Goal: Task Accomplishment & Management: Use online tool/utility

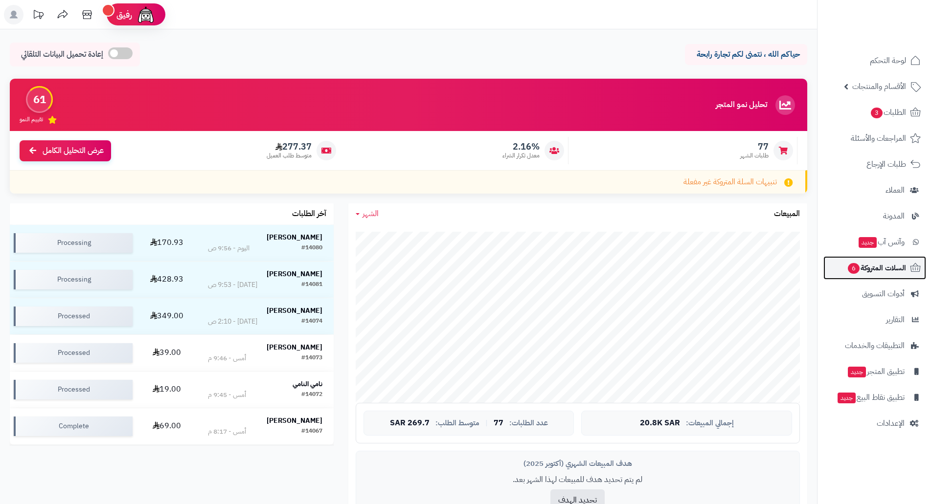
click at [875, 271] on span "السلات المتروكة 6" at bounding box center [876, 268] width 59 height 14
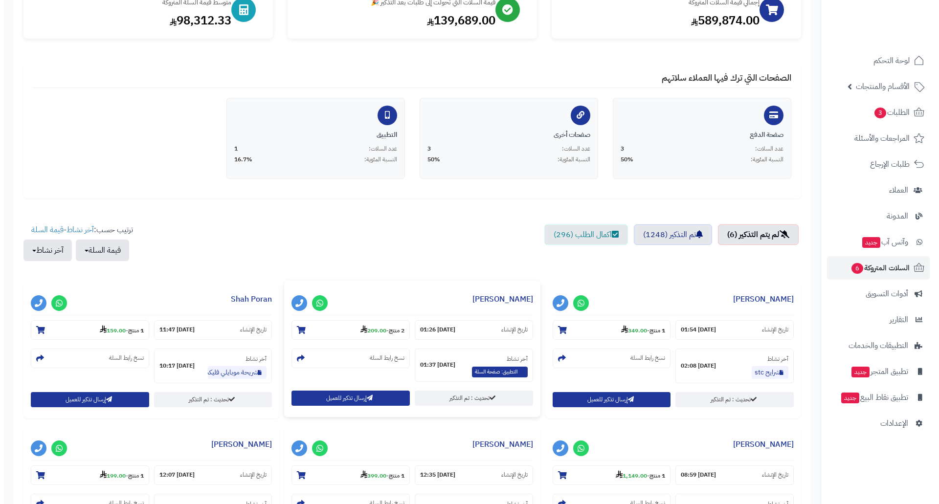
scroll to position [147, 0]
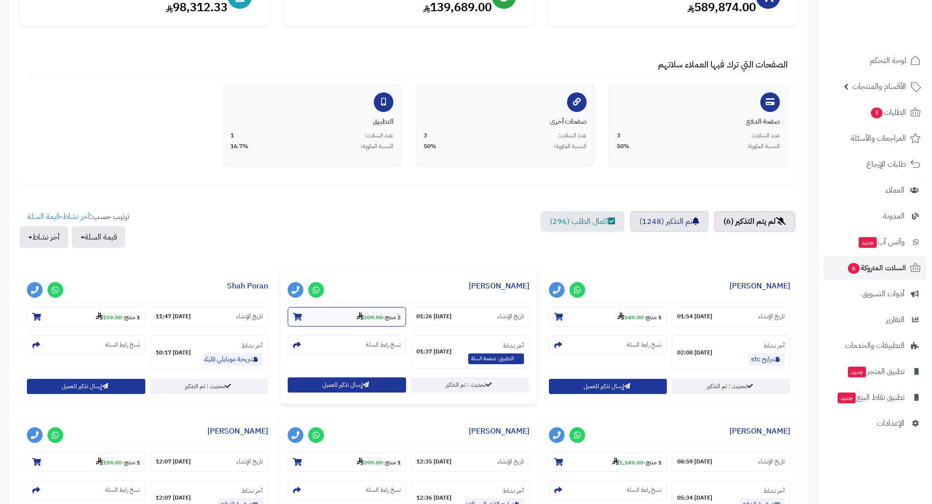
click at [367, 315] on strong "209.00" at bounding box center [370, 317] width 26 height 9
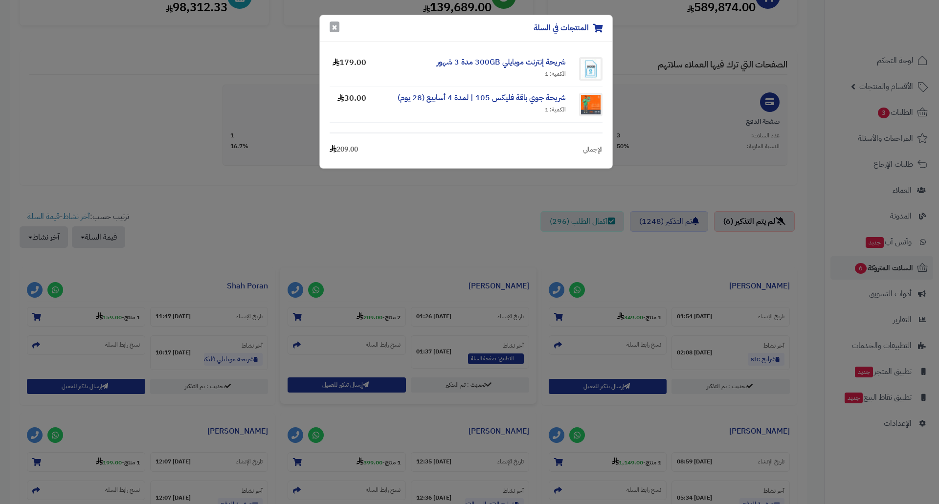
click at [334, 27] on button "×" at bounding box center [335, 27] width 10 height 11
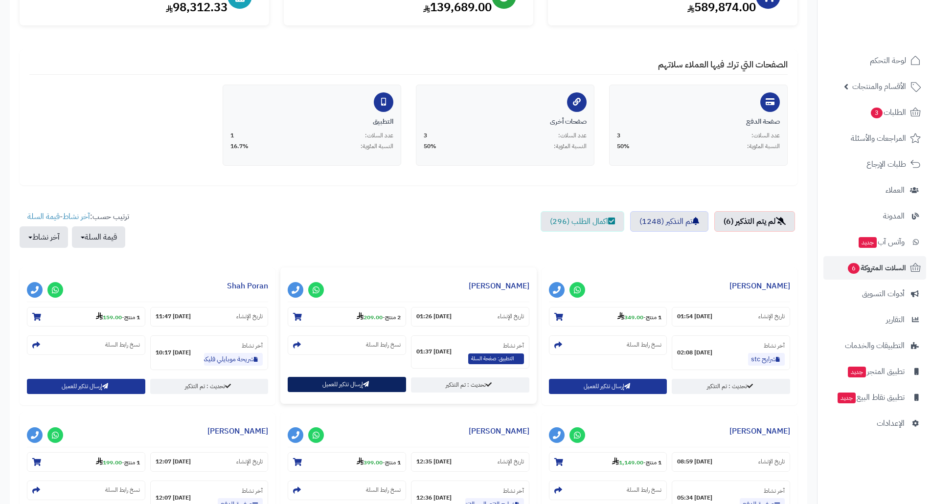
click at [337, 387] on button "إرسال تذكير للعميل" at bounding box center [347, 384] width 118 height 15
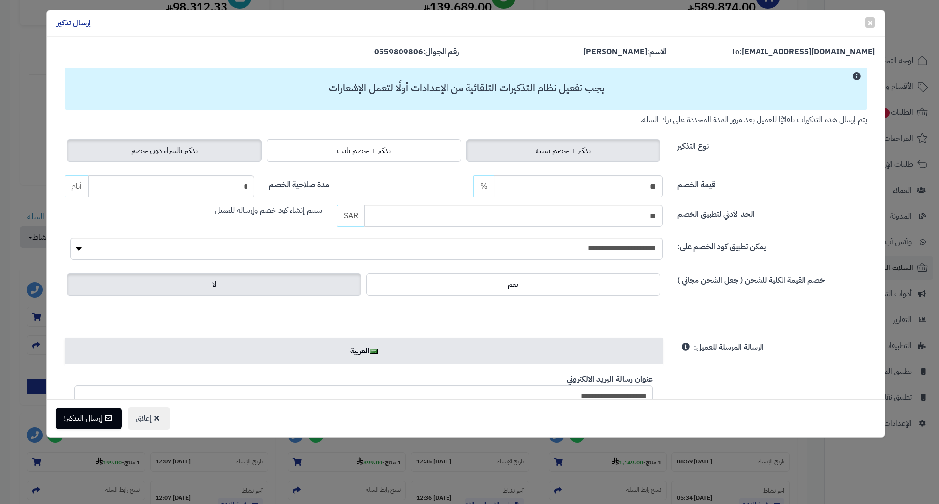
click at [168, 146] on span "تذكير بالشراء دون خصم" at bounding box center [164, 151] width 67 height 12
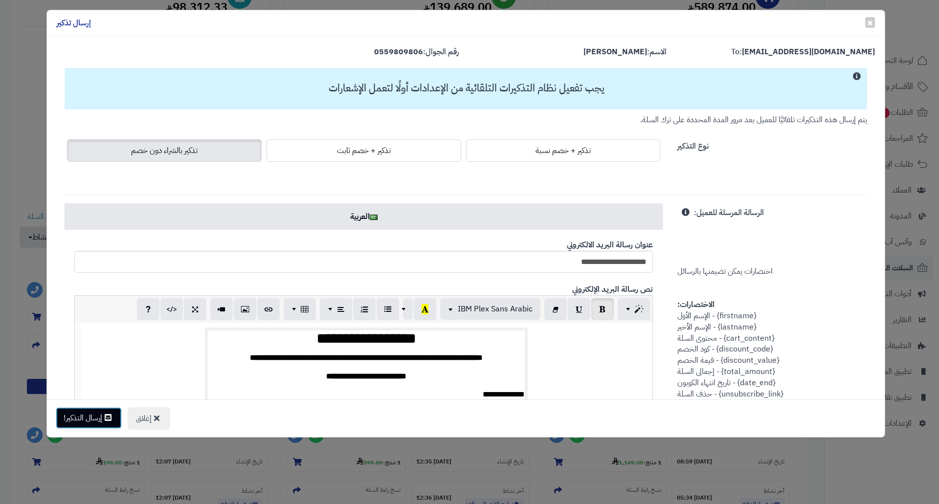
click at [95, 416] on button "إرسال التذكير!" at bounding box center [89, 418] width 66 height 22
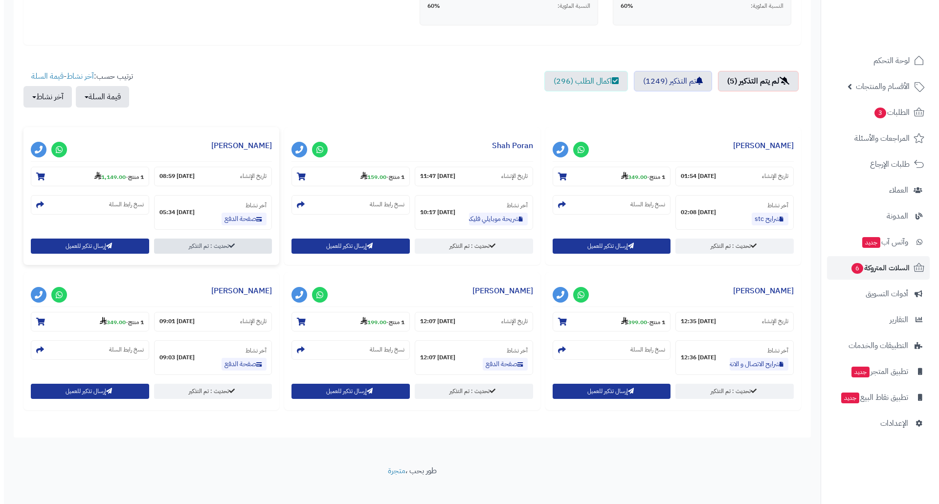
scroll to position [294, 0]
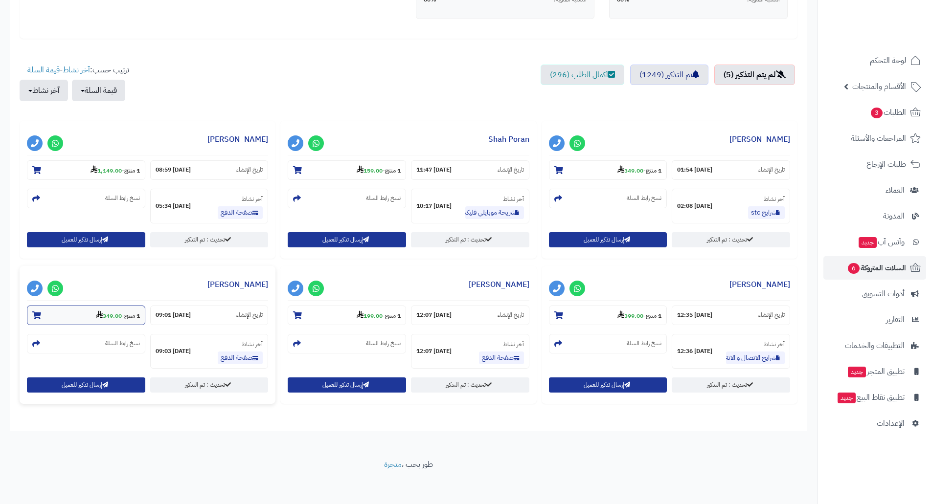
click at [109, 316] on strong "349.00" at bounding box center [109, 316] width 26 height 9
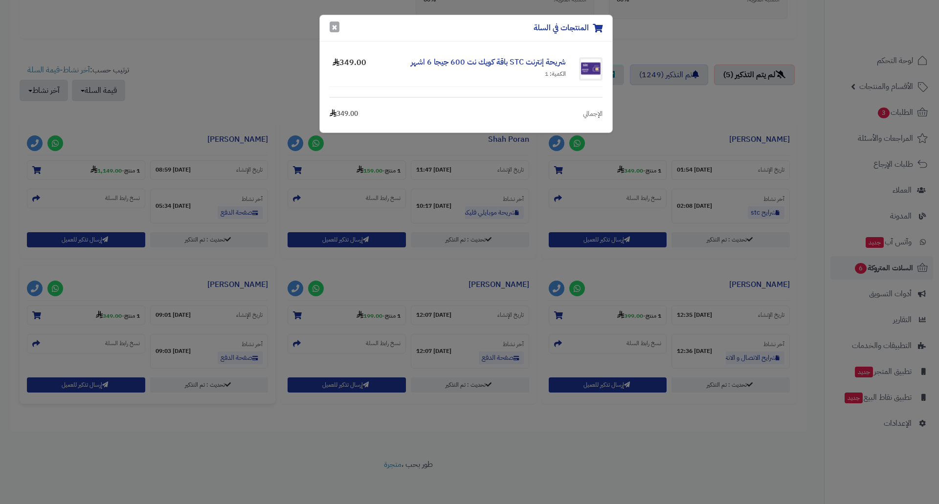
click at [337, 31] on button "×" at bounding box center [335, 27] width 10 height 11
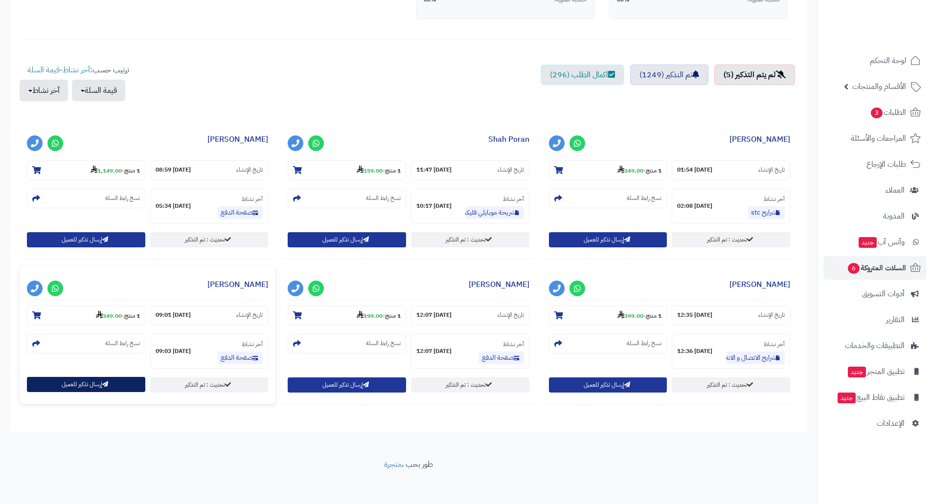
click at [78, 386] on button "إرسال تذكير للعميل" at bounding box center [86, 384] width 118 height 15
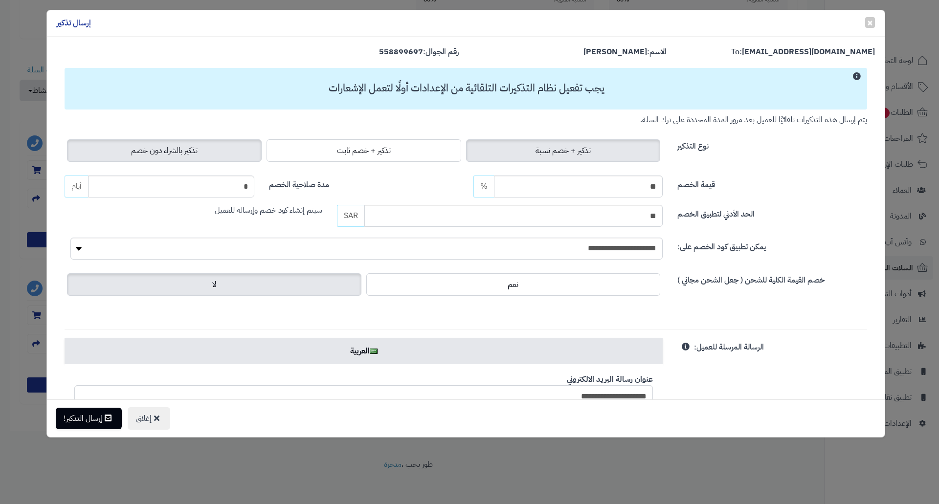
click at [147, 152] on span "تذكير بالشراء دون خصم" at bounding box center [164, 151] width 67 height 12
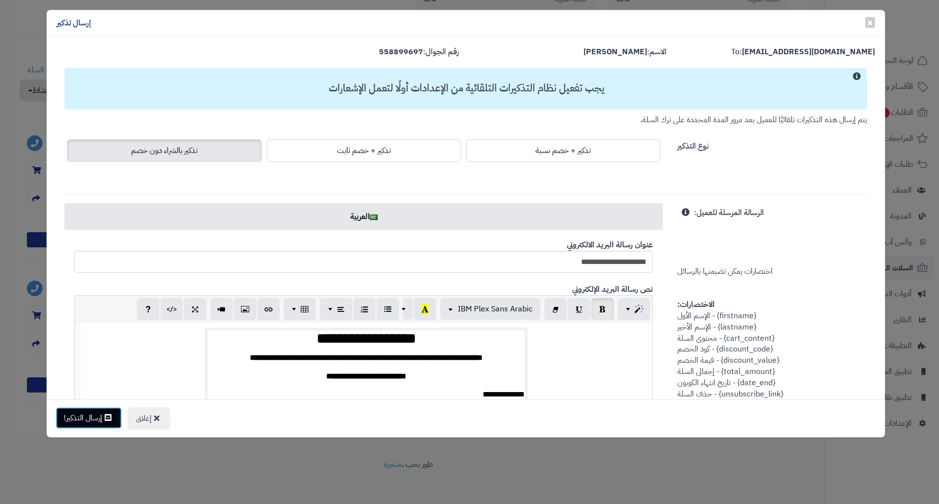
click at [74, 419] on button "إرسال التذكير!" at bounding box center [89, 418] width 66 height 22
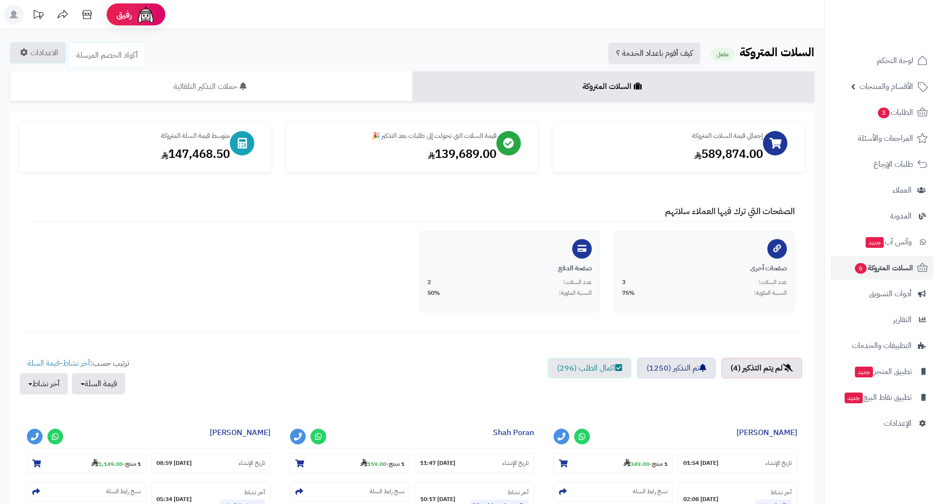
scroll to position [294, 0]
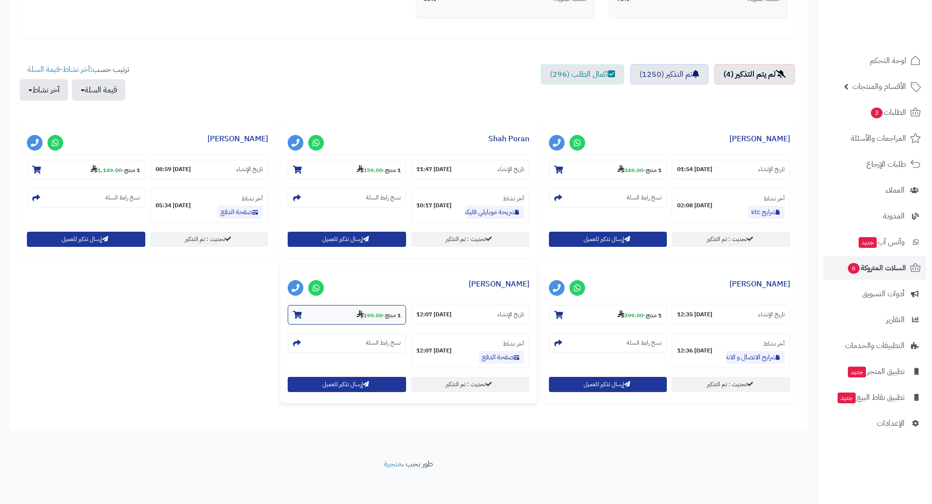
click at [370, 317] on strong "199.00" at bounding box center [370, 315] width 26 height 9
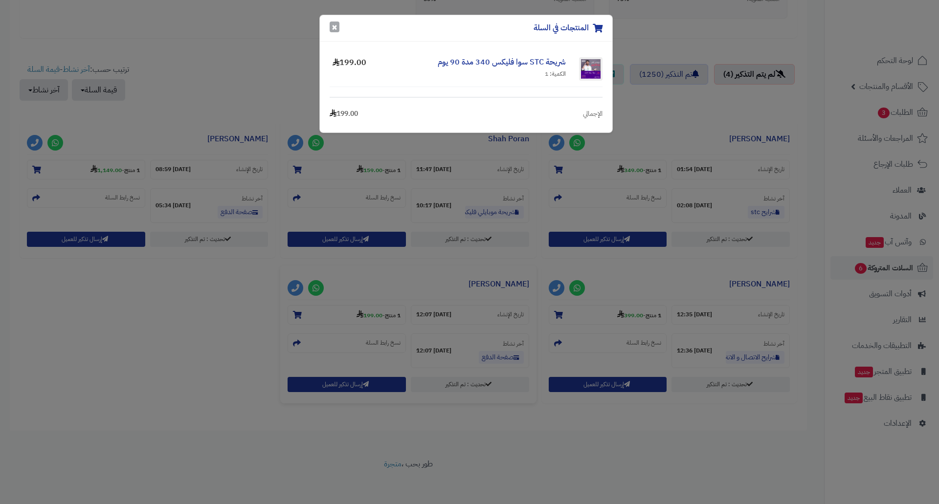
click at [334, 31] on button "×" at bounding box center [335, 27] width 10 height 11
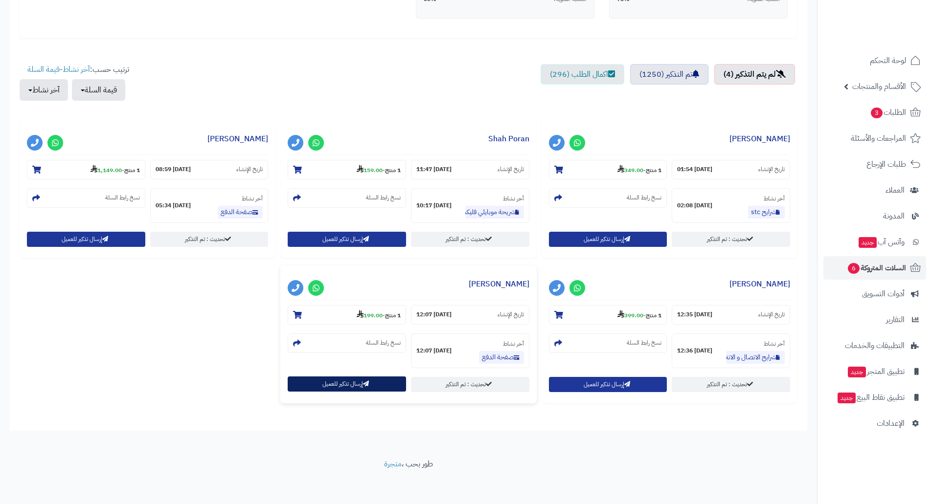
click at [347, 389] on button "إرسال تذكير للعميل" at bounding box center [347, 384] width 118 height 15
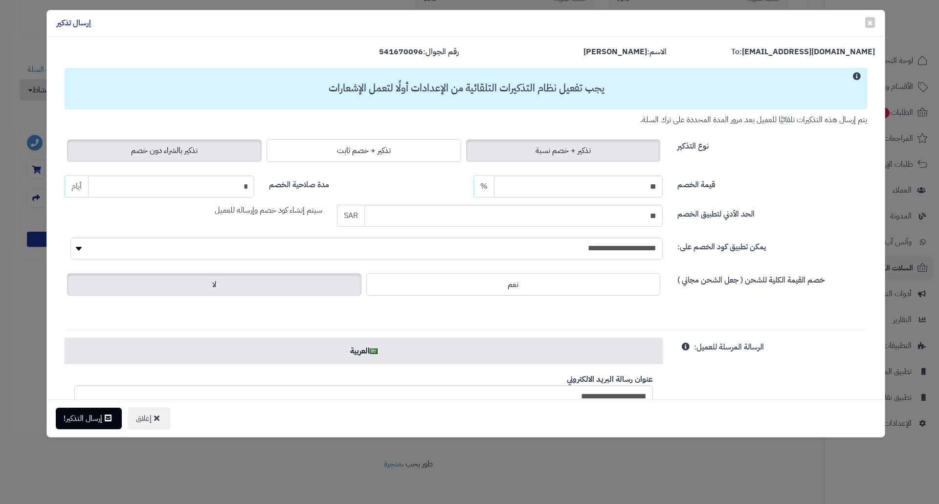
click at [185, 150] on span "تذكير بالشراء دون خصم" at bounding box center [164, 151] width 67 height 12
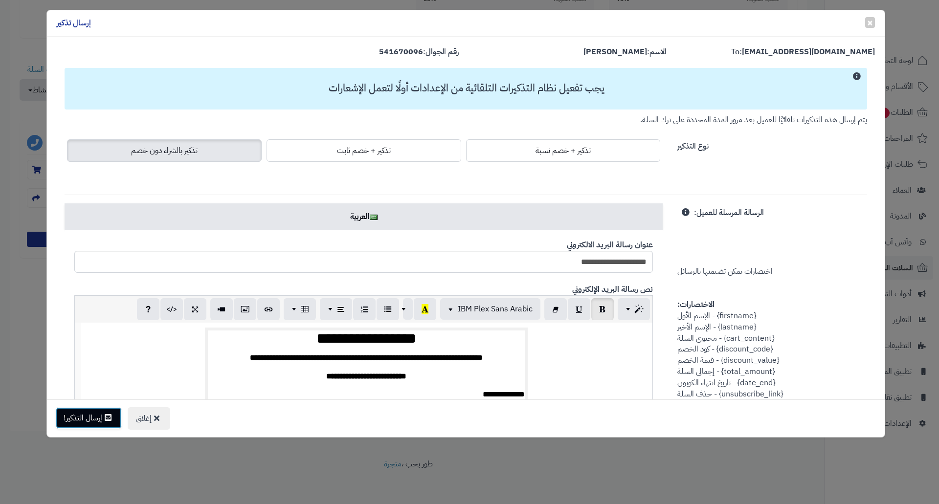
click at [89, 411] on button "إرسال التذكير!" at bounding box center [89, 418] width 66 height 22
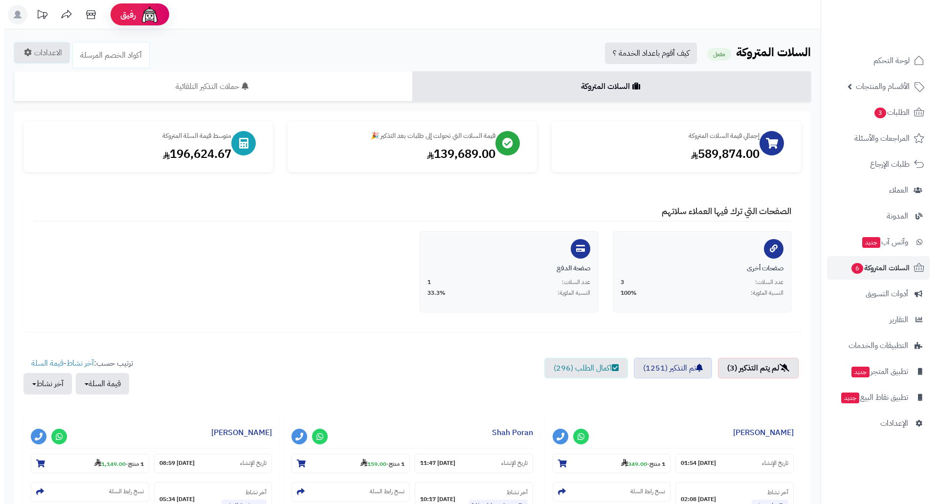
scroll to position [294, 0]
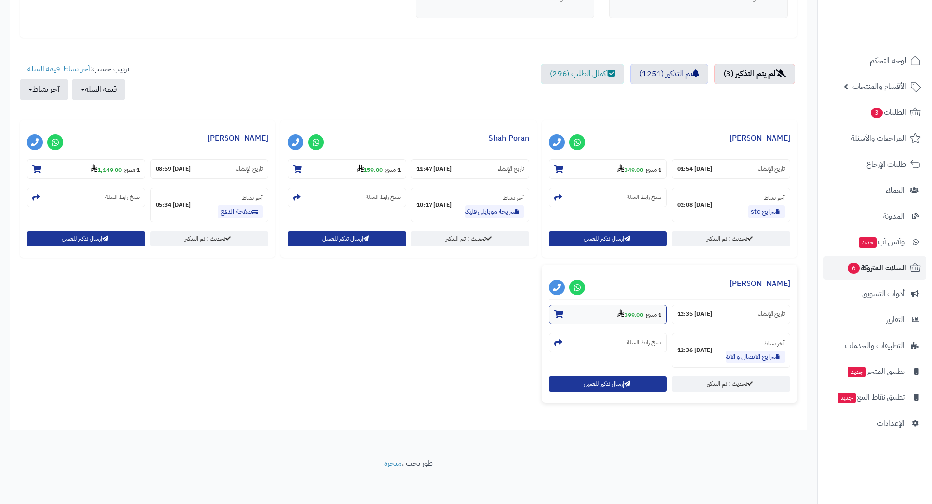
click at [633, 310] on small "1 منتج - 399.00" at bounding box center [639, 315] width 44 height 10
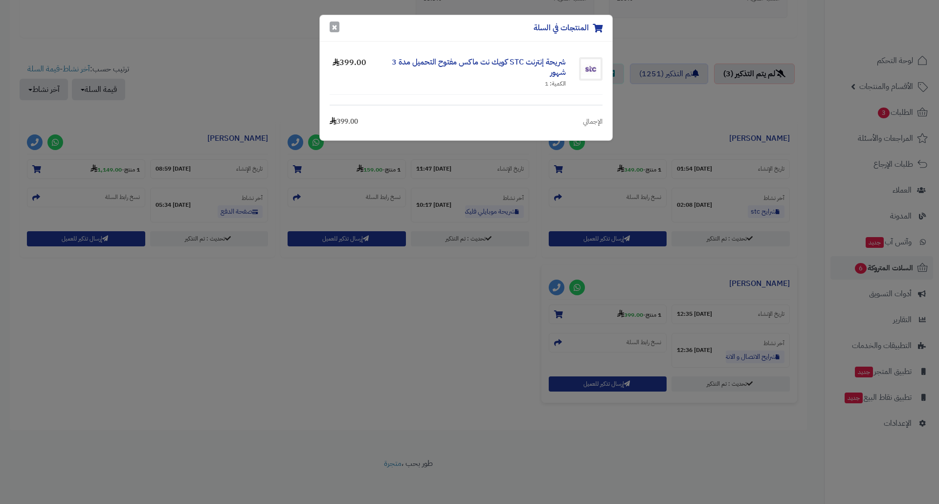
click at [335, 24] on button "×" at bounding box center [335, 27] width 10 height 11
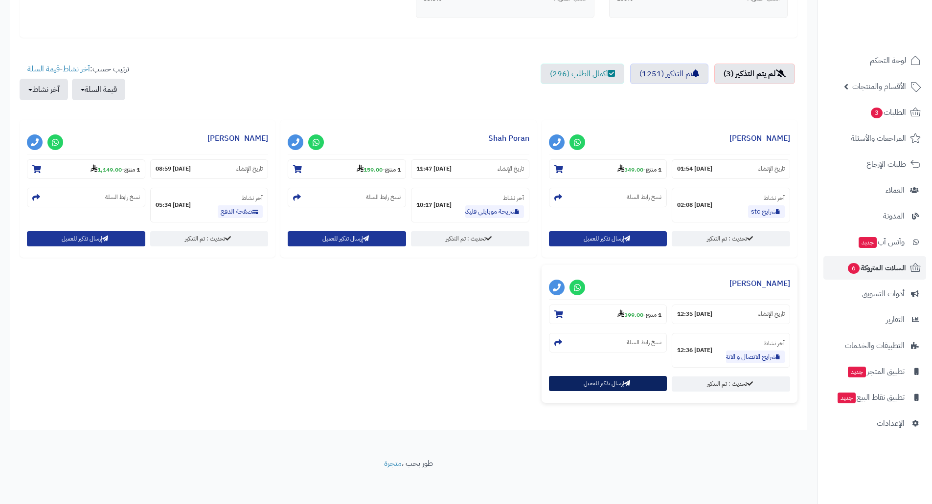
click at [574, 380] on button "إرسال تذكير للعميل" at bounding box center [608, 383] width 118 height 15
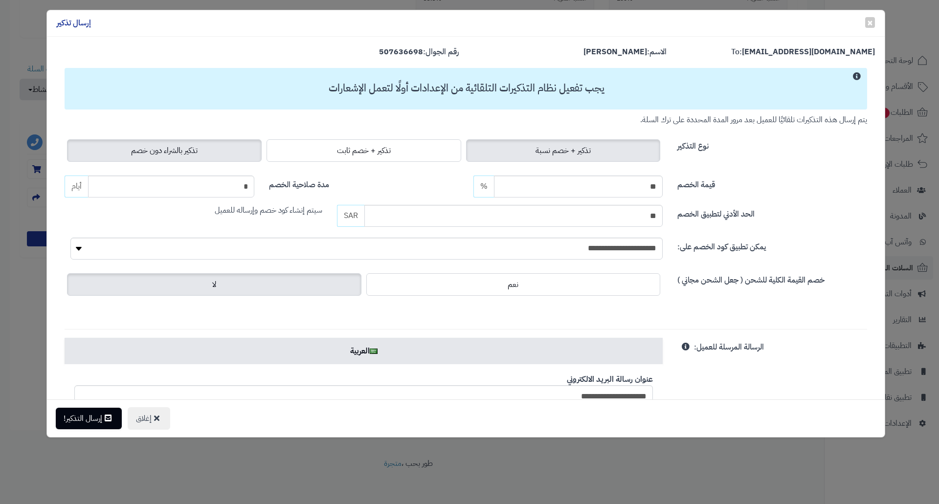
click at [165, 155] on span "تذكير بالشراء دون خصم" at bounding box center [164, 151] width 67 height 12
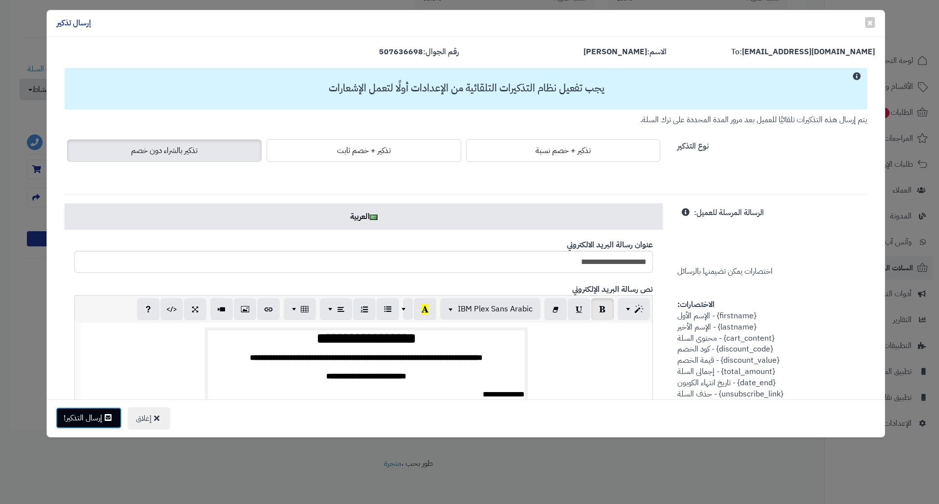
click at [98, 412] on button "إرسال التذكير!" at bounding box center [89, 418] width 66 height 22
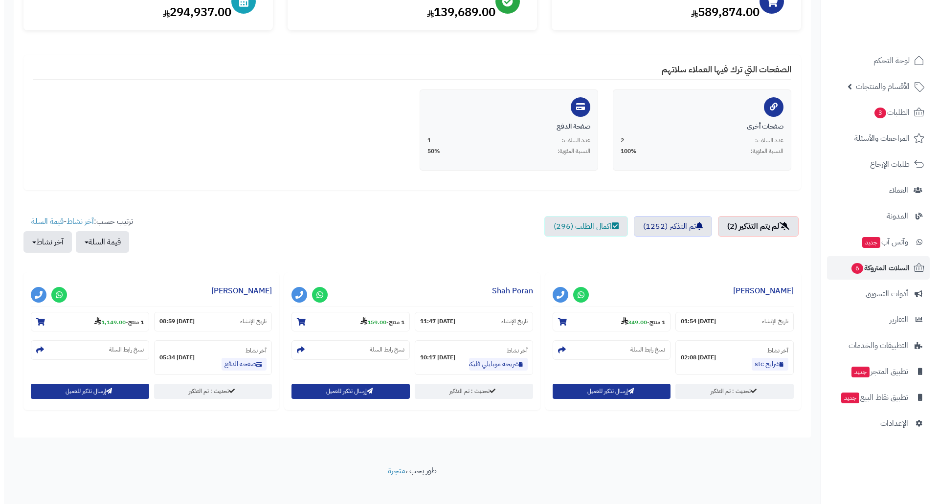
scroll to position [152, 0]
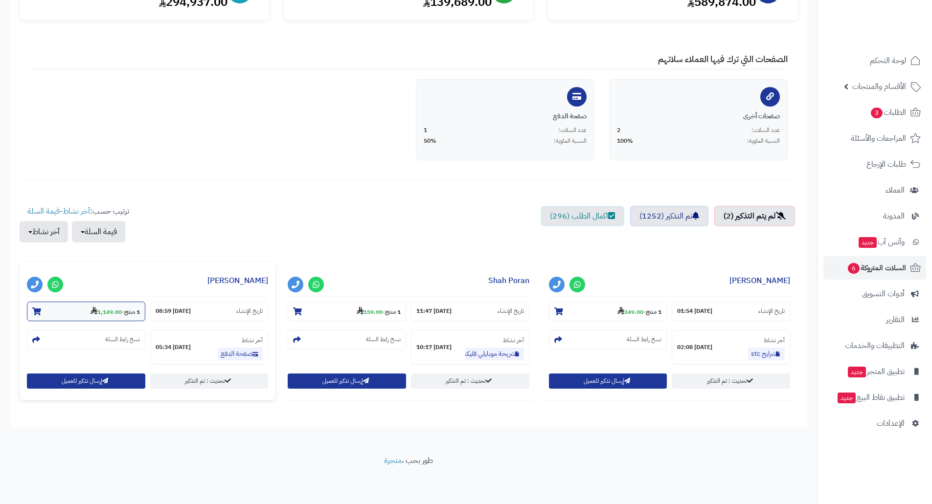
click at [115, 317] on section "1 منتج - 1,149.00" at bounding box center [86, 312] width 118 height 20
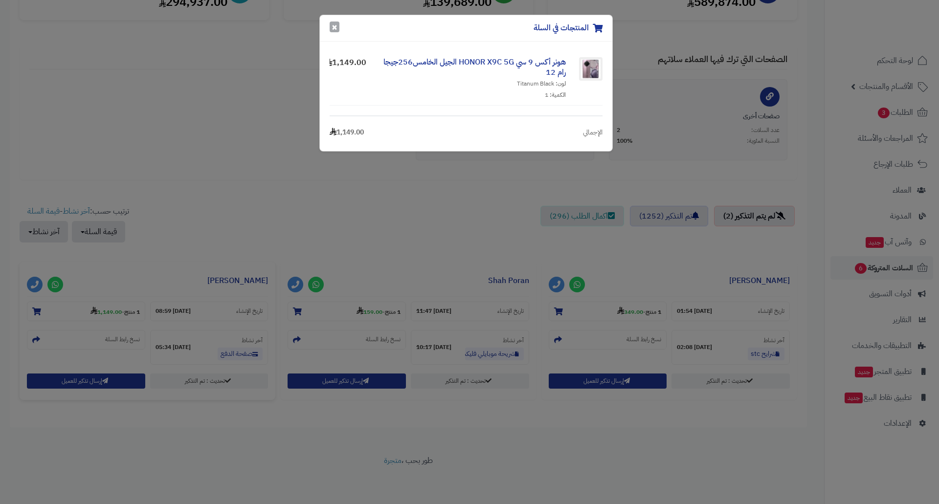
click at [334, 24] on button "×" at bounding box center [335, 27] width 10 height 11
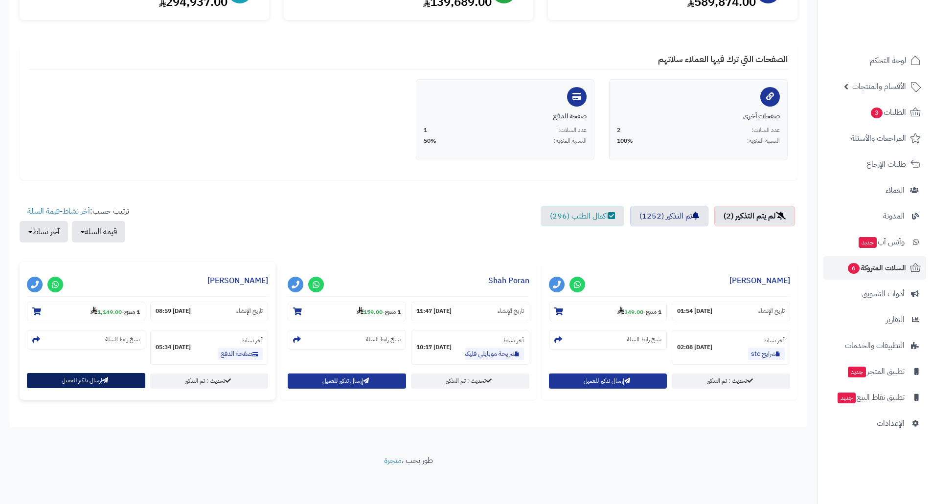
click at [80, 379] on button "إرسال تذكير للعميل" at bounding box center [86, 380] width 118 height 15
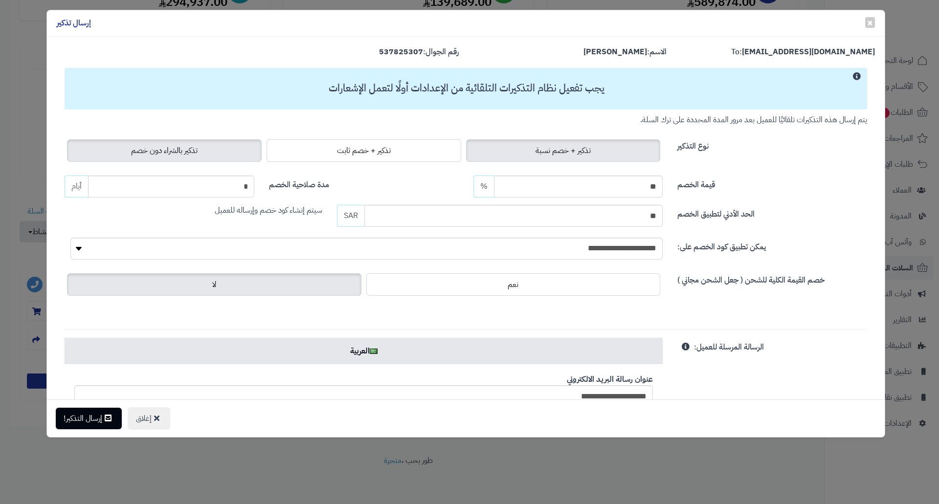
click at [172, 143] on label "تذكير بالشراء دون خصم" at bounding box center [164, 150] width 195 height 23
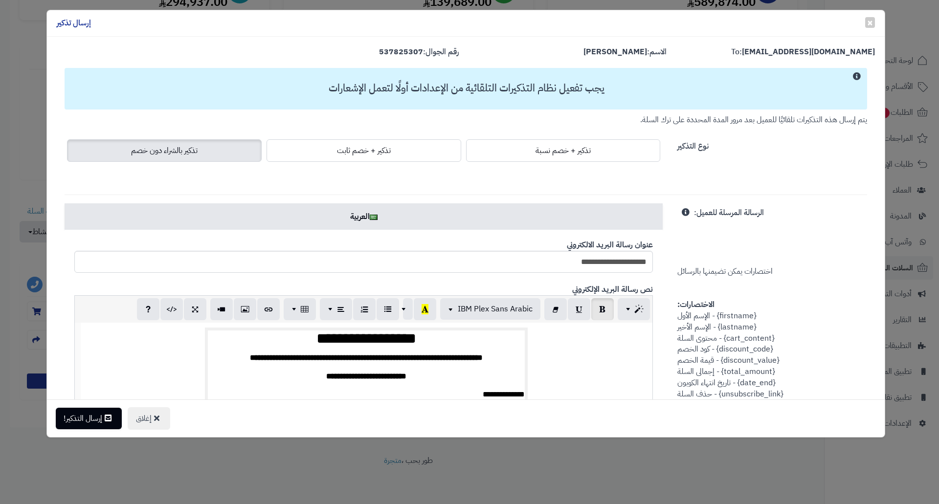
click at [95, 407] on div "إغلاق إرسال التذكير!" at bounding box center [466, 419] width 838 height 38
click at [93, 411] on button "إرسال التذكير!" at bounding box center [89, 418] width 66 height 22
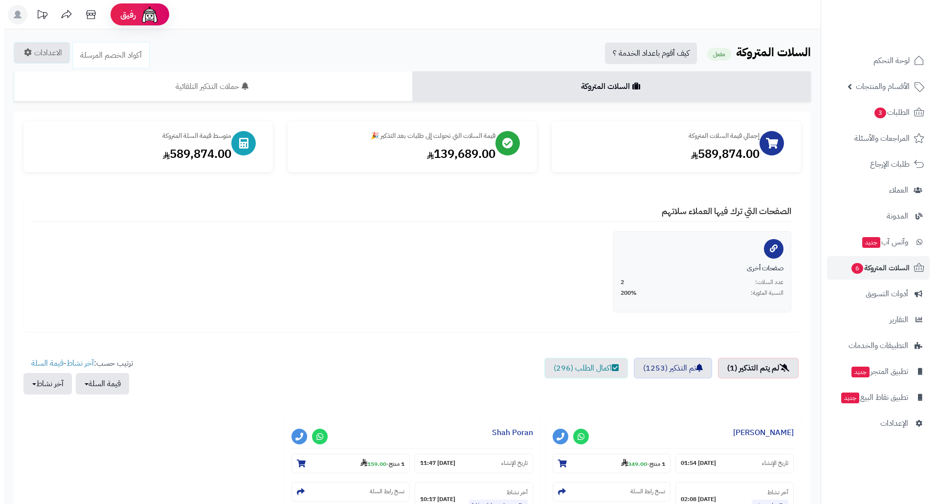
scroll to position [152, 0]
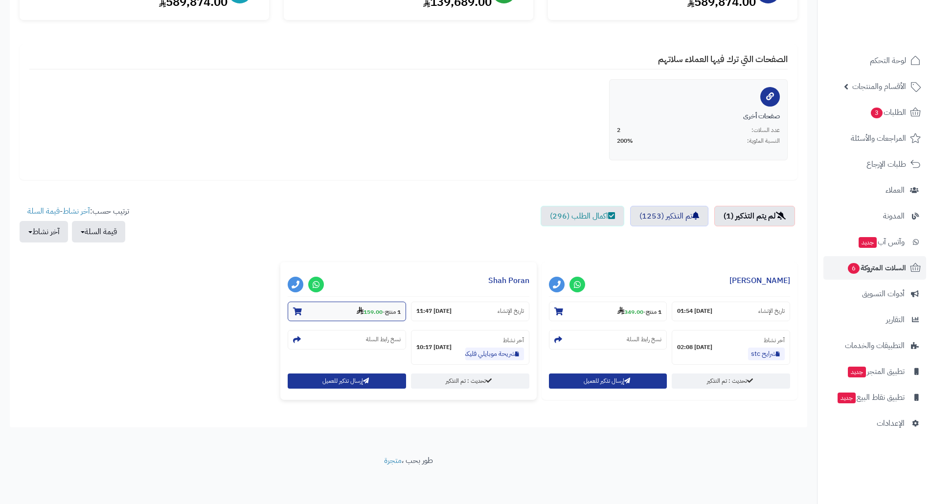
click at [370, 311] on strong "159.00" at bounding box center [370, 312] width 26 height 9
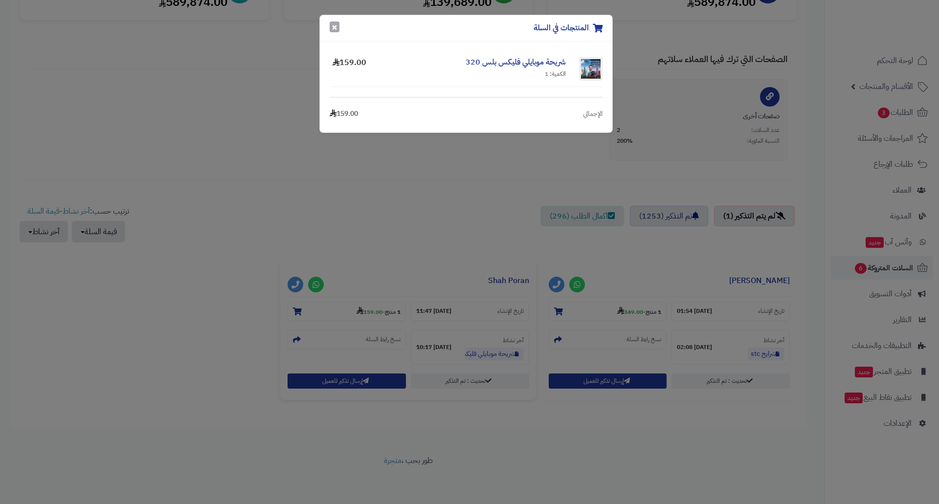
click at [334, 26] on button "×" at bounding box center [335, 27] width 10 height 11
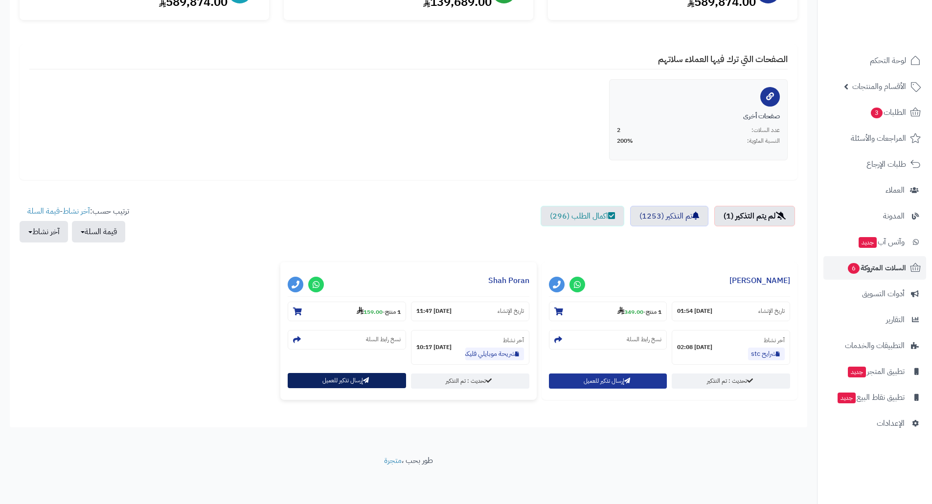
click at [341, 378] on button "إرسال تذكير للعميل" at bounding box center [347, 380] width 118 height 15
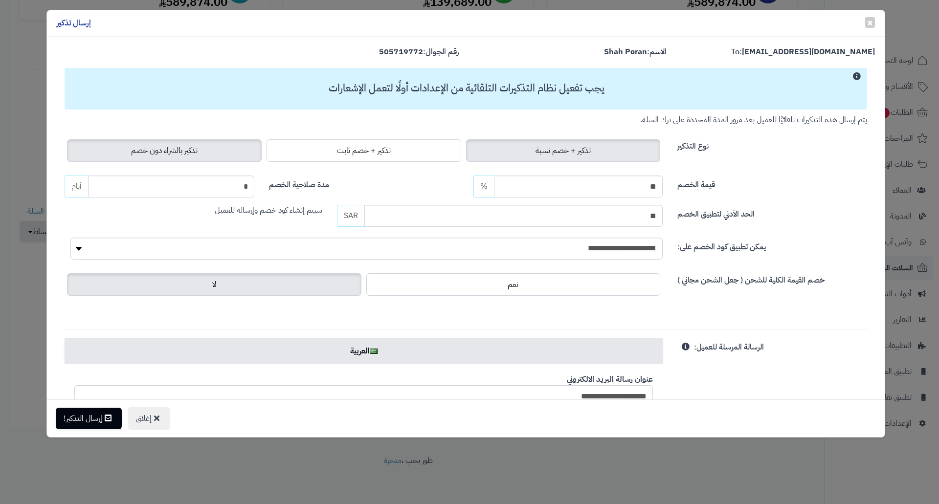
click at [179, 152] on span "تذكير بالشراء دون خصم" at bounding box center [164, 151] width 67 height 12
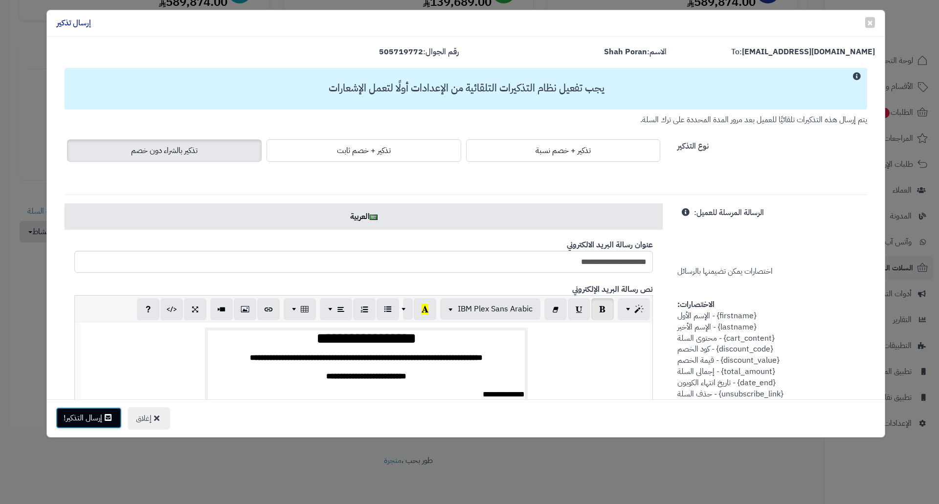
click at [97, 423] on button "إرسال التذكير!" at bounding box center [89, 418] width 66 height 22
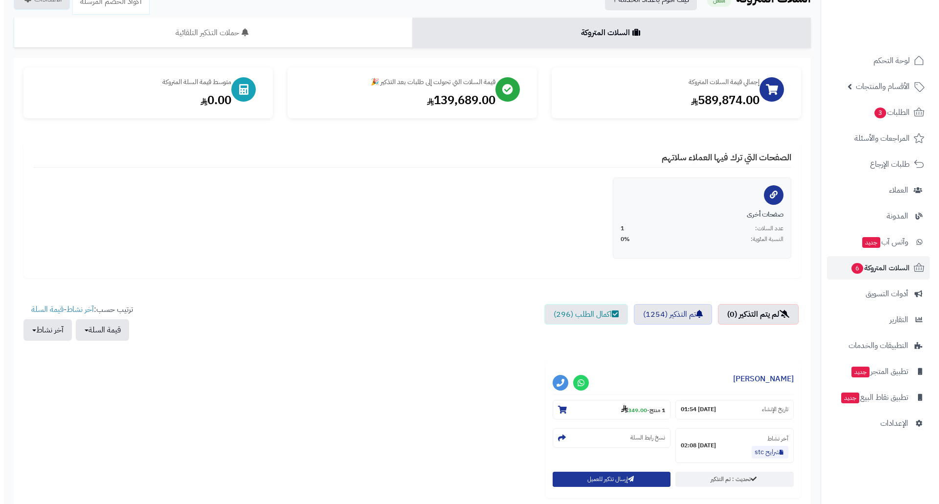
scroll to position [152, 0]
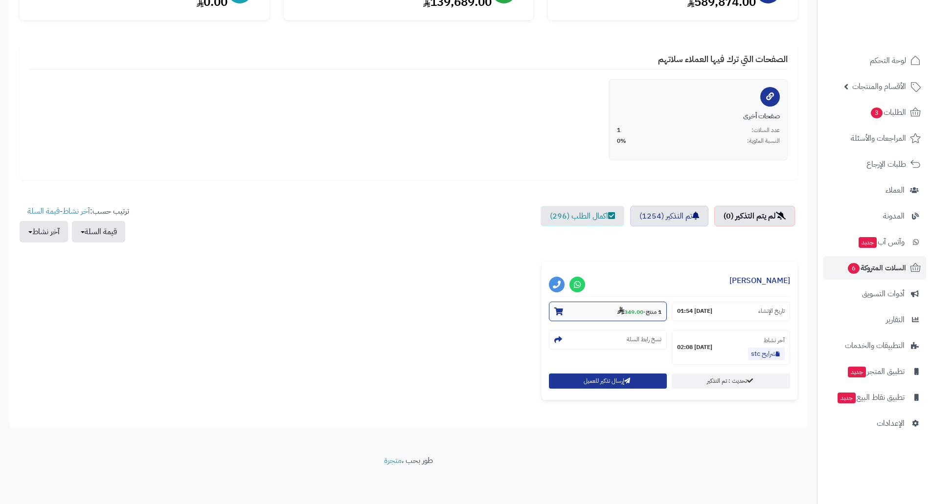
click at [635, 314] on strong "349.00" at bounding box center [630, 312] width 26 height 9
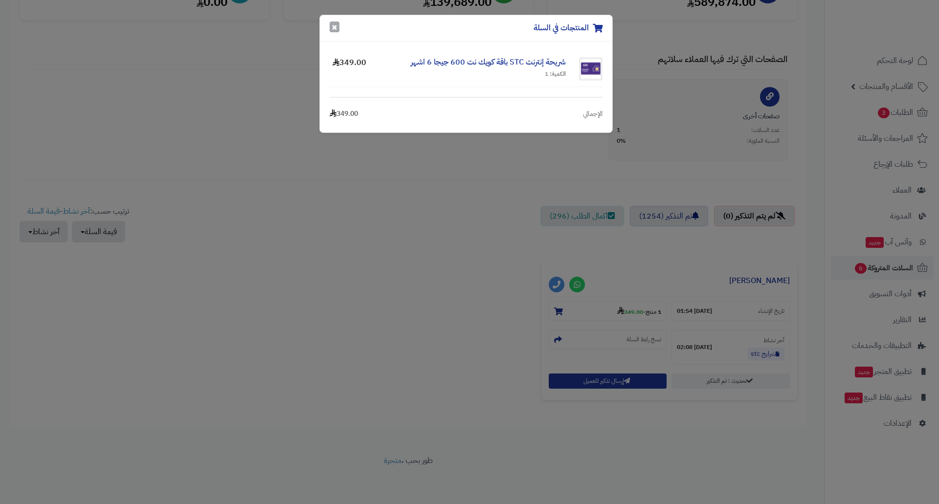
click at [337, 27] on button "×" at bounding box center [335, 27] width 10 height 11
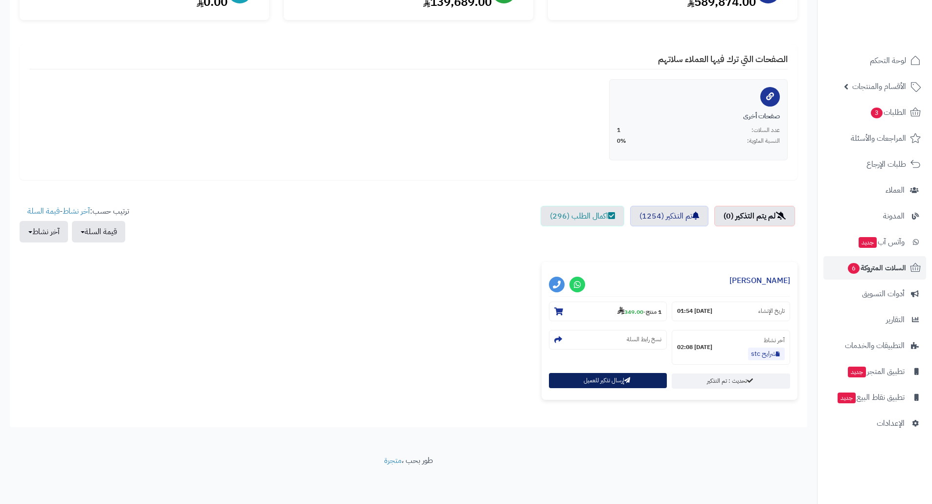
click at [599, 384] on button "إرسال تذكير للعميل" at bounding box center [608, 380] width 118 height 15
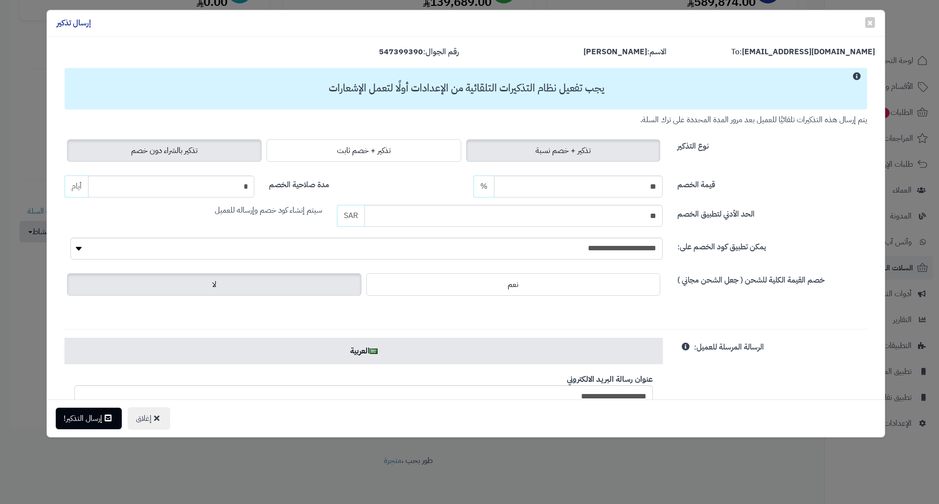
click at [178, 148] on span "تذكير بالشراء دون خصم" at bounding box center [164, 151] width 67 height 12
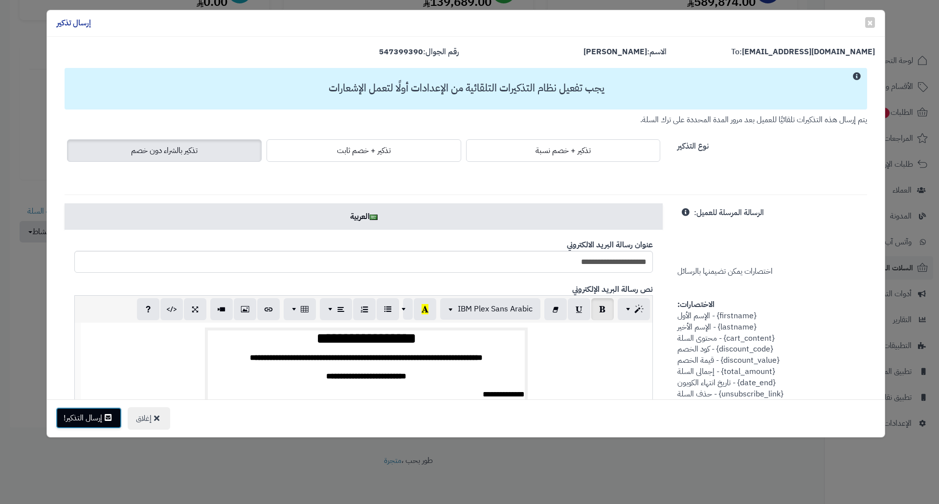
click at [81, 419] on button "إرسال التذكير!" at bounding box center [89, 418] width 66 height 22
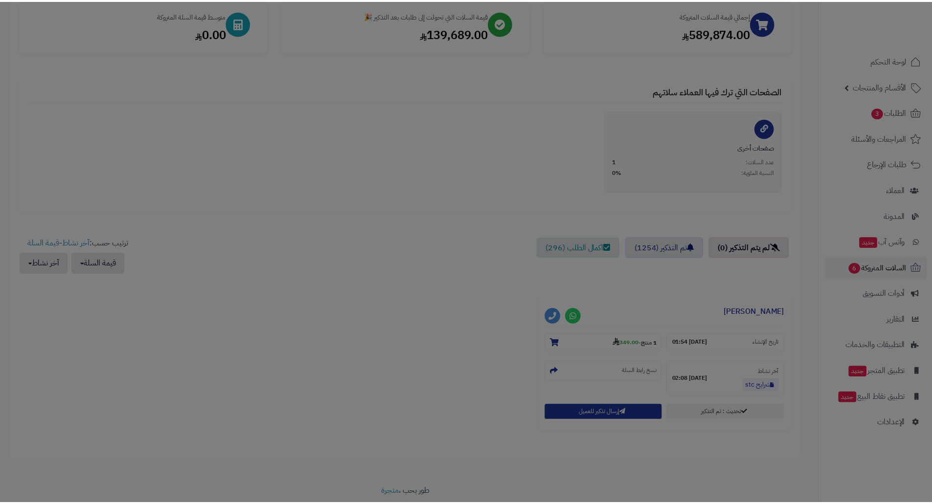
scroll to position [184, 0]
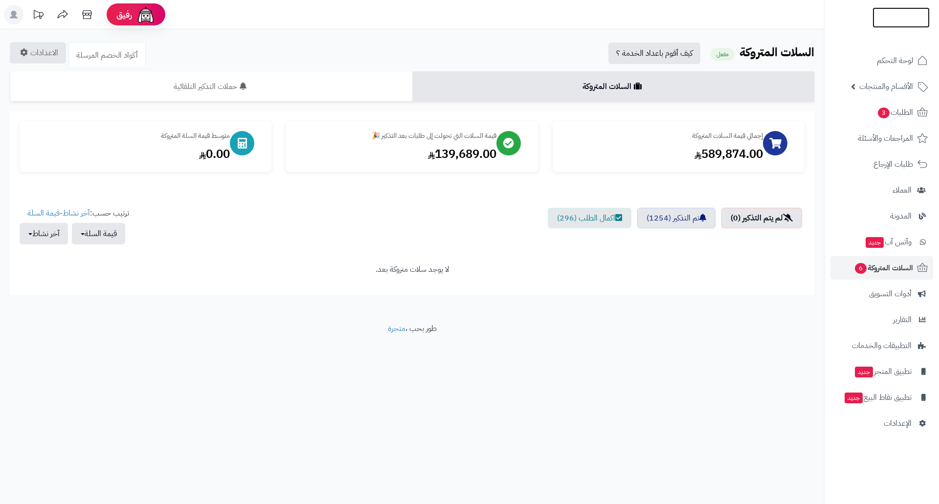
click at [894, 18] on img at bounding box center [901, 17] width 57 height 21
